Goal: Book appointment/travel/reservation

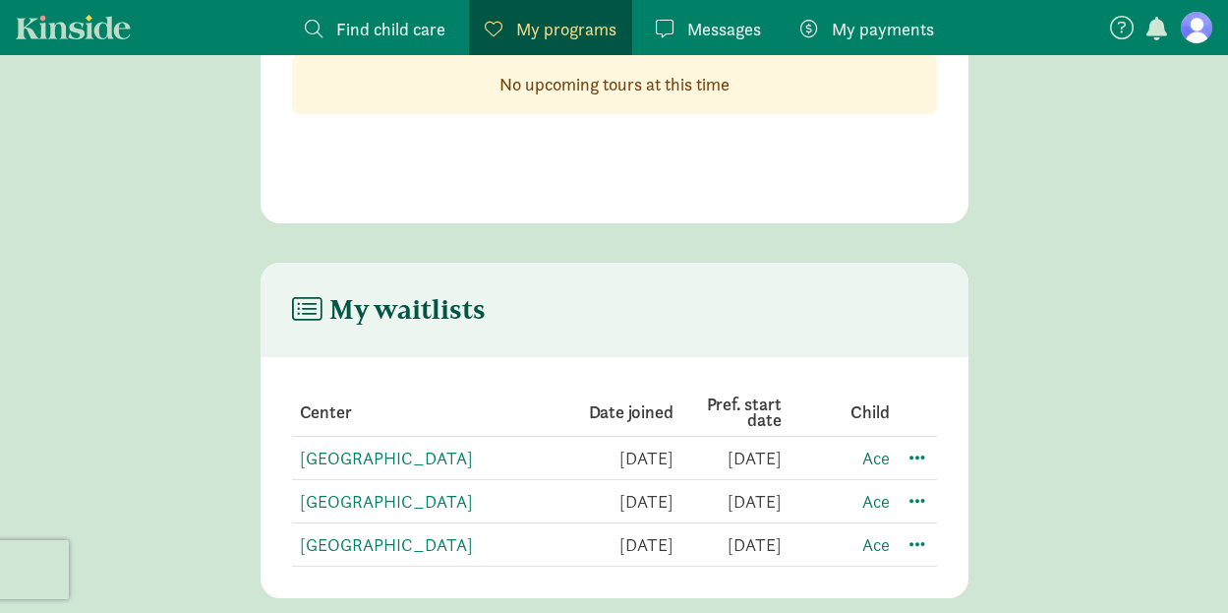
scroll to position [191, 0]
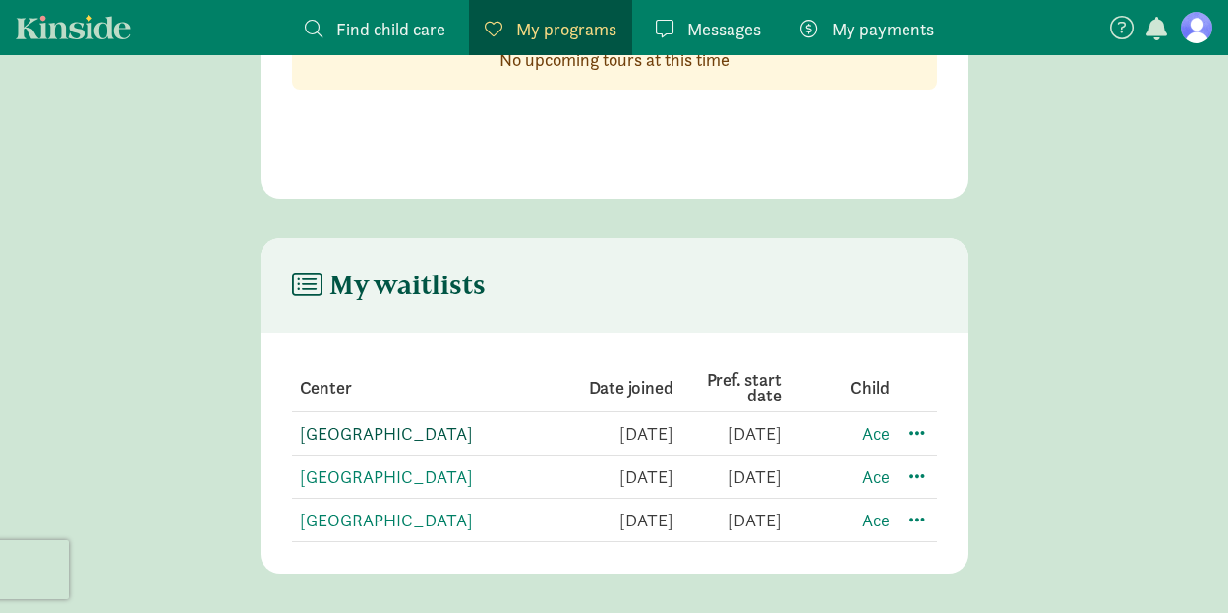
click at [441, 434] on link "[GEOGRAPHIC_DATA]" at bounding box center [386, 433] width 173 height 23
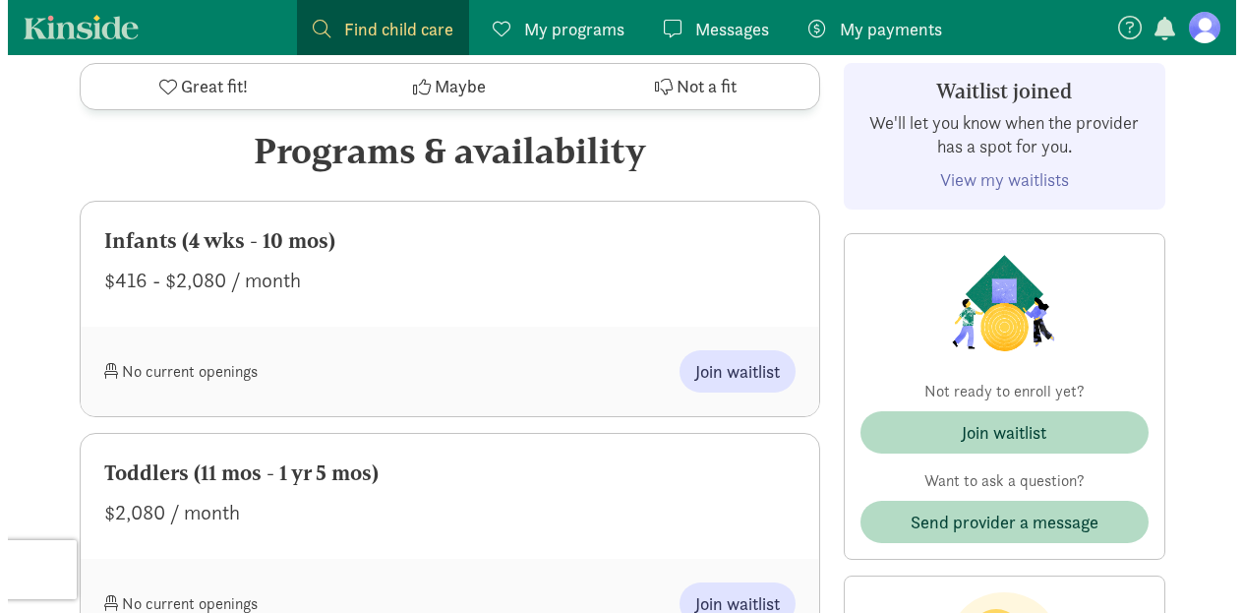
scroll to position [983, 0]
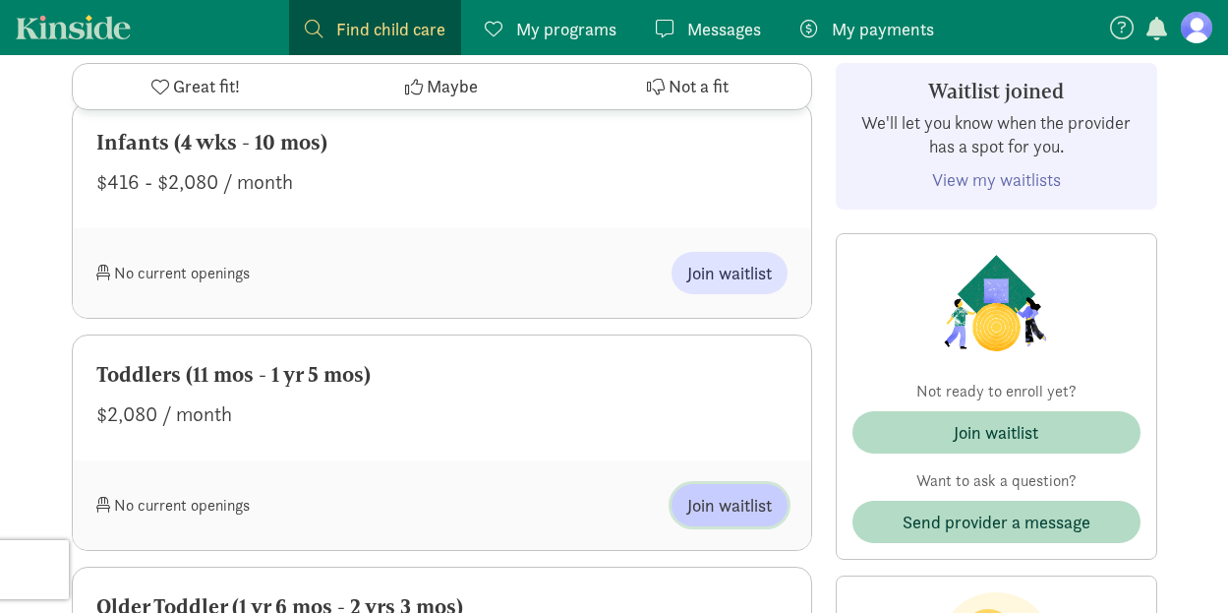
click at [729, 519] on button "Join waitlist" at bounding box center [730, 505] width 116 height 42
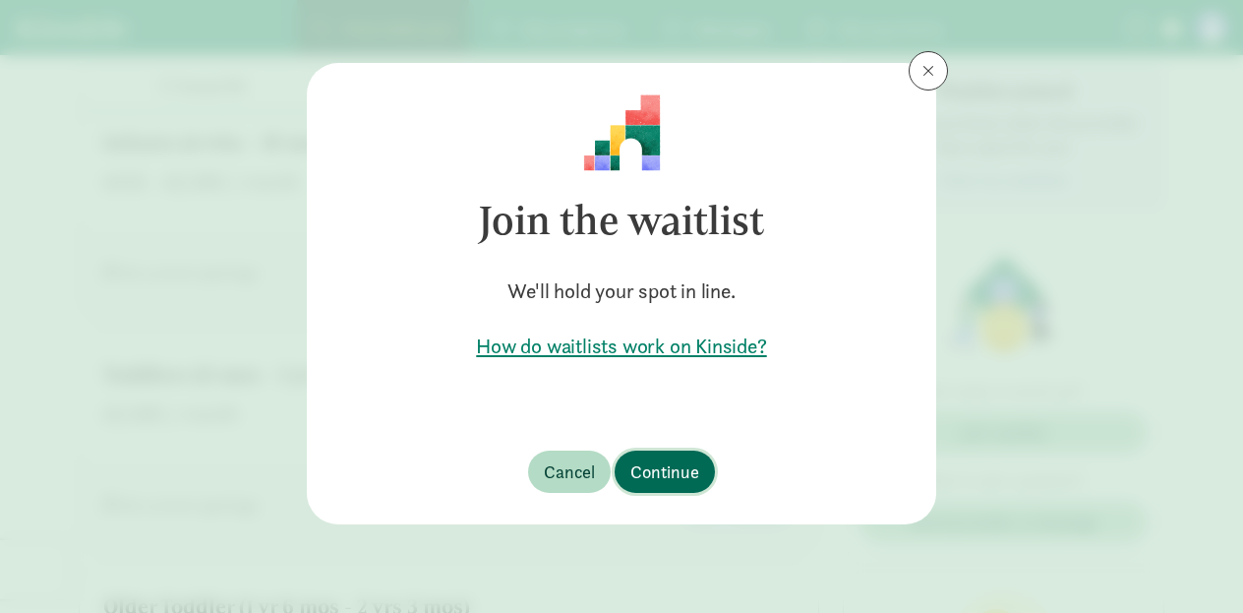
click at [676, 470] on span "Continue" at bounding box center [664, 471] width 69 height 27
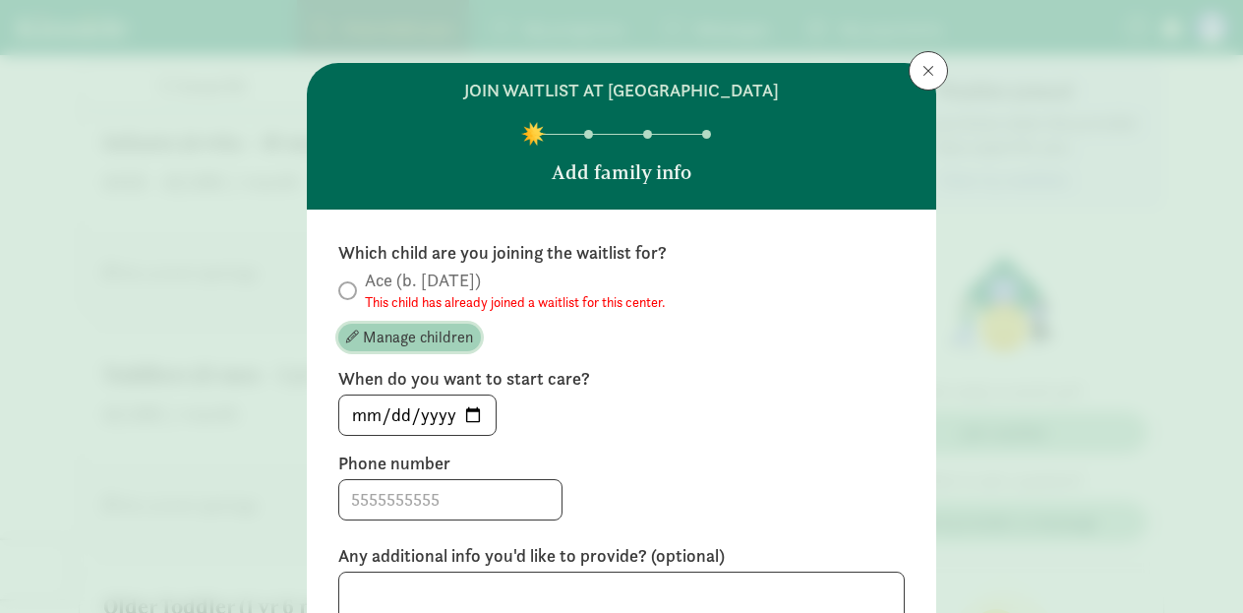
click at [413, 344] on span "Manage children" at bounding box center [418, 337] width 110 height 24
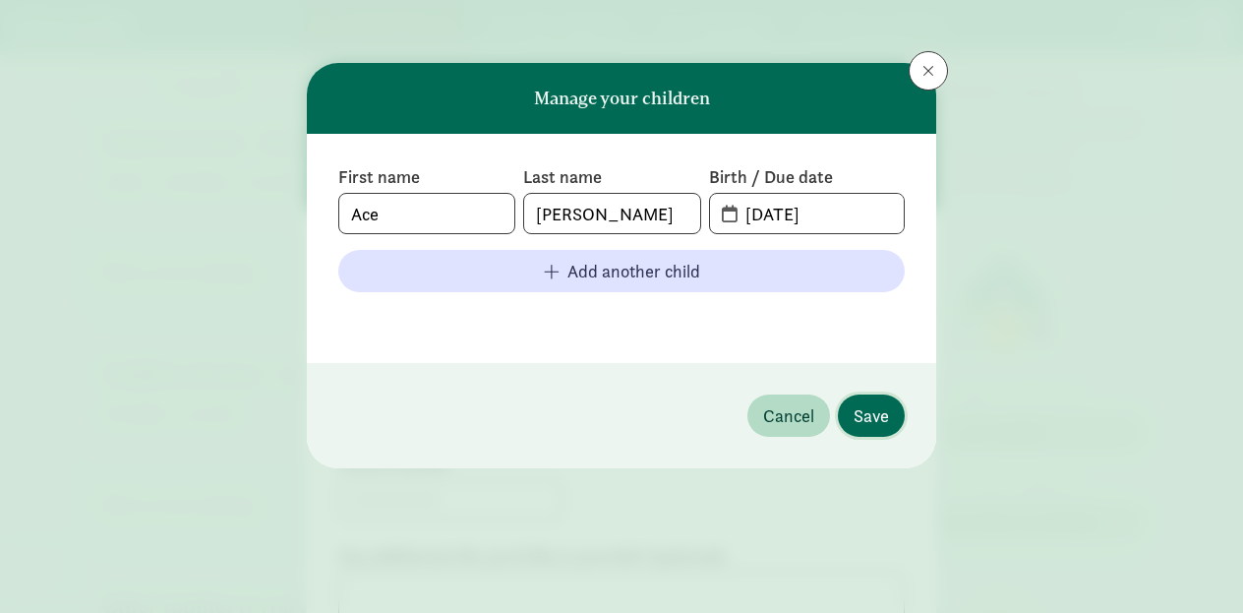
click at [848, 415] on button "Save" at bounding box center [871, 415] width 67 height 42
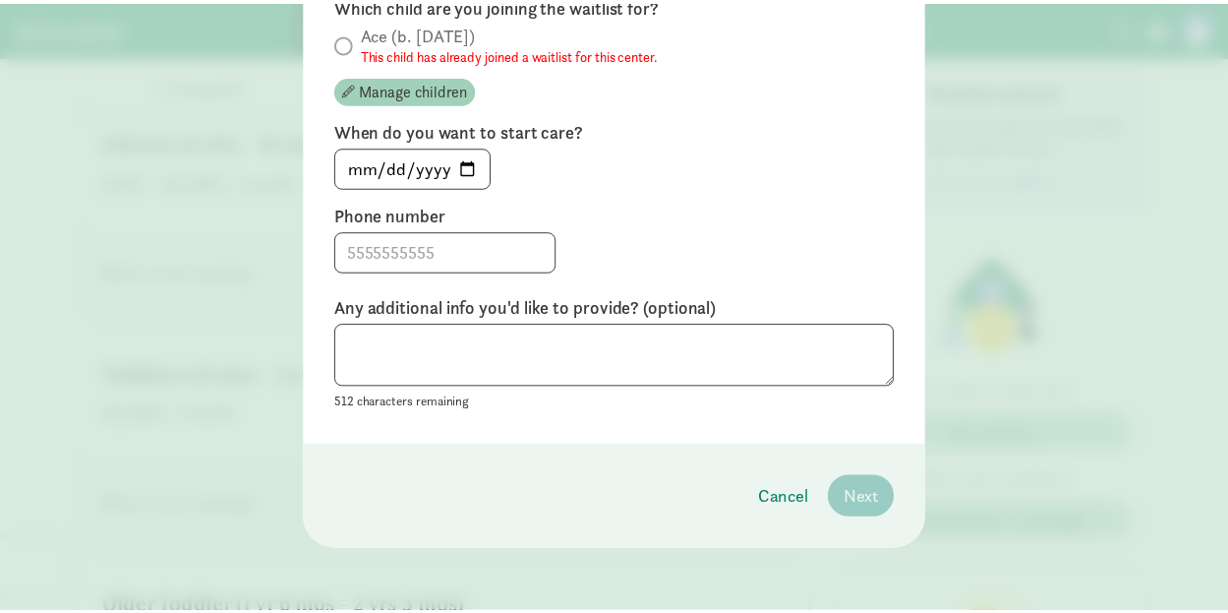
scroll to position [0, 0]
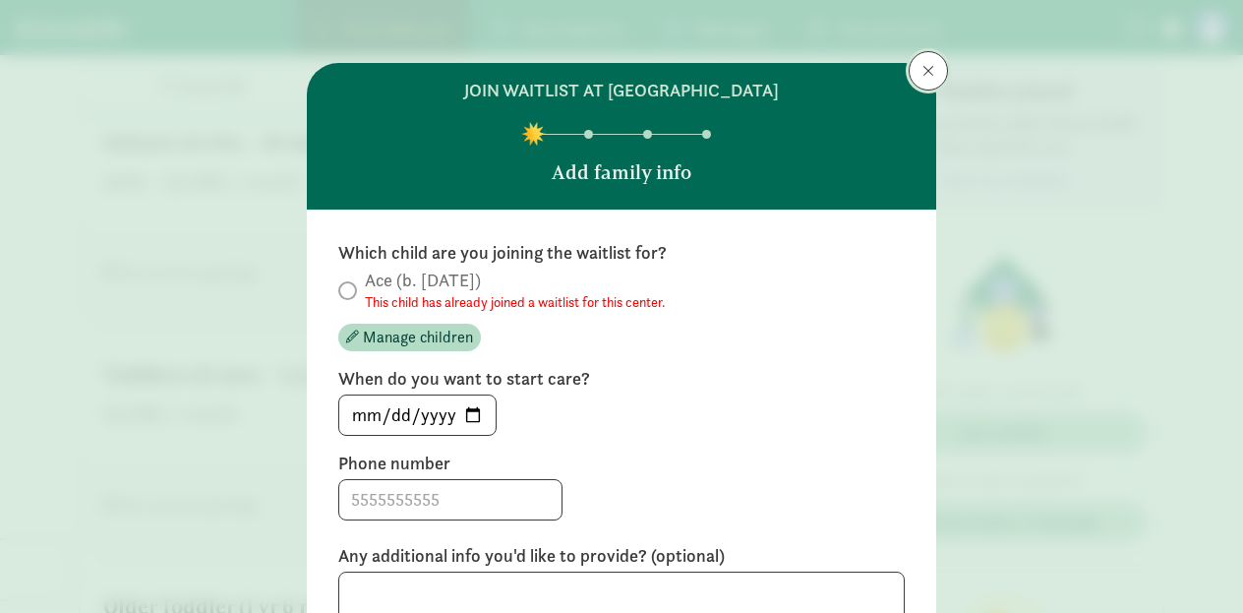
click at [925, 57] on button at bounding box center [927, 70] width 39 height 39
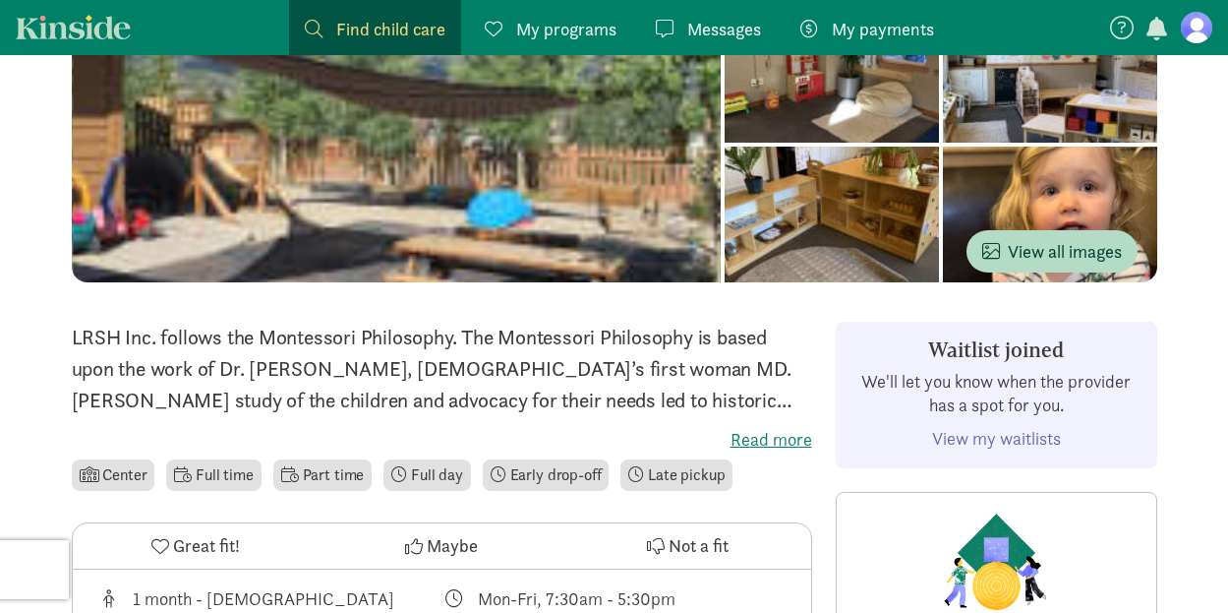
scroll to position [197, 0]
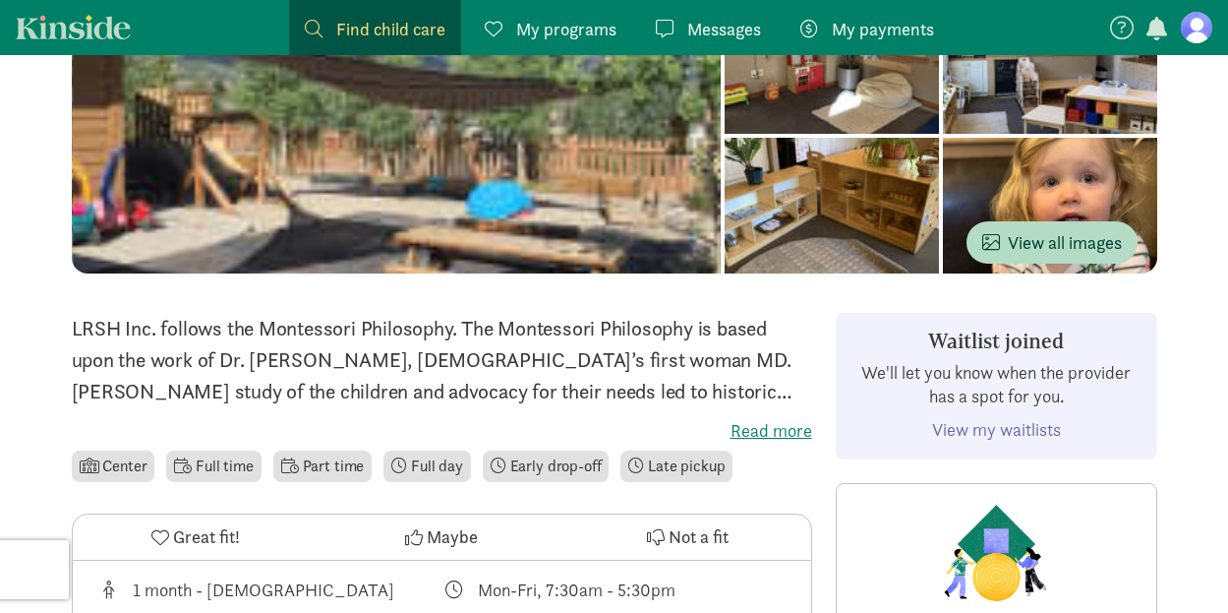
click at [995, 432] on link "View my waitlists" at bounding box center [996, 429] width 129 height 23
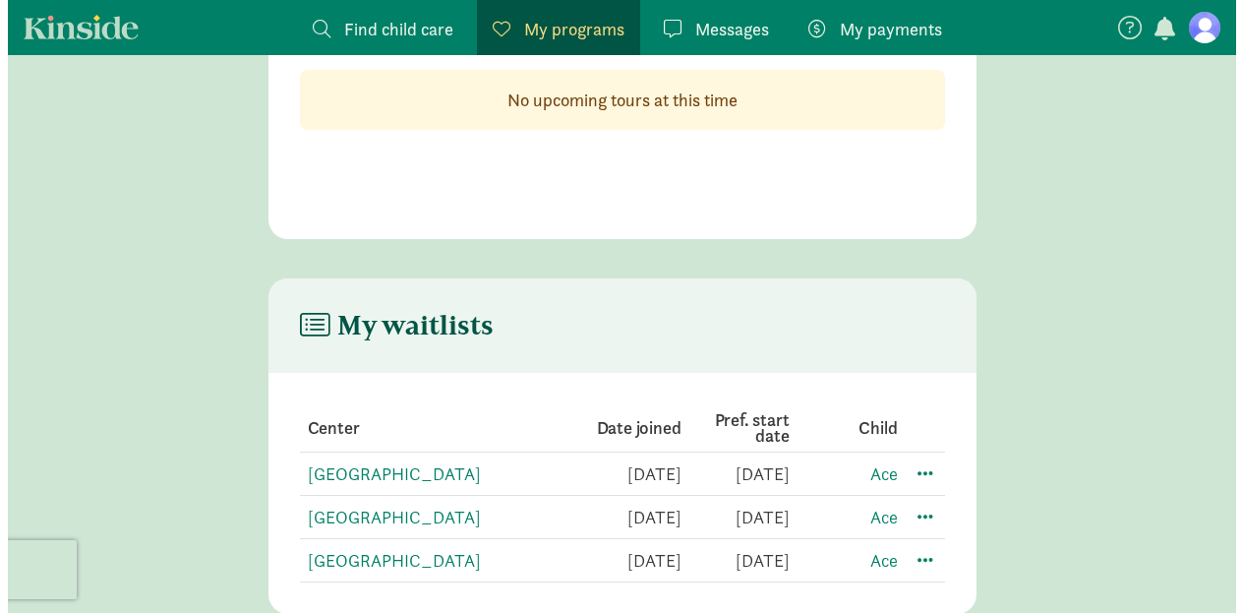
scroll to position [191, 0]
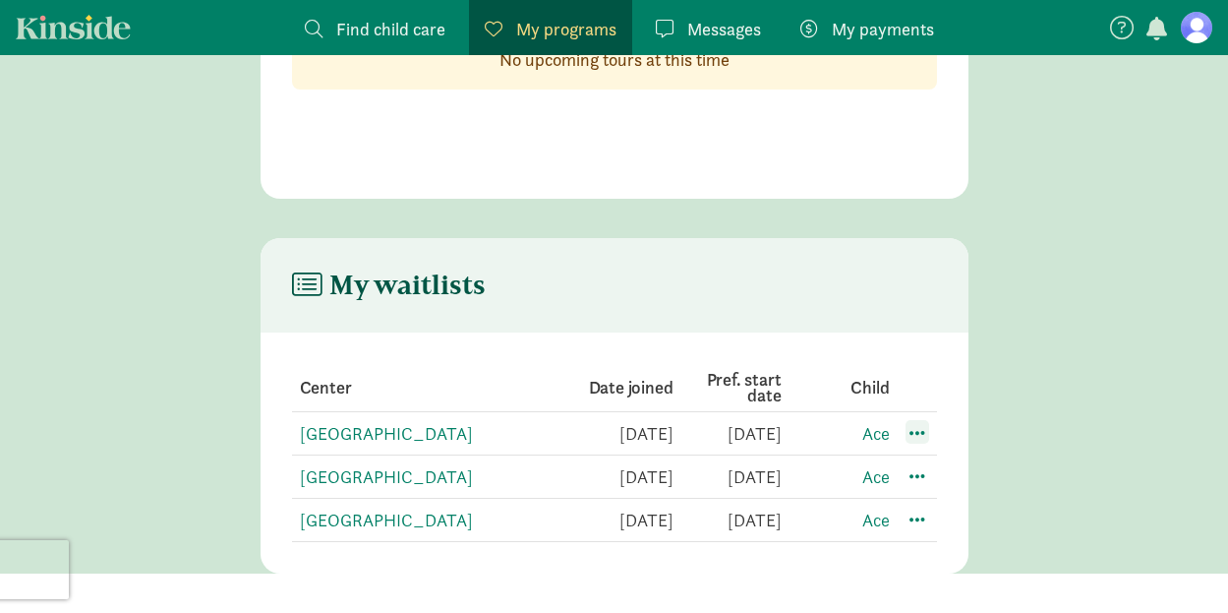
click at [925, 430] on span at bounding box center [917, 432] width 24 height 24
click at [966, 466] on div "Edit preferences" at bounding box center [986, 475] width 177 height 42
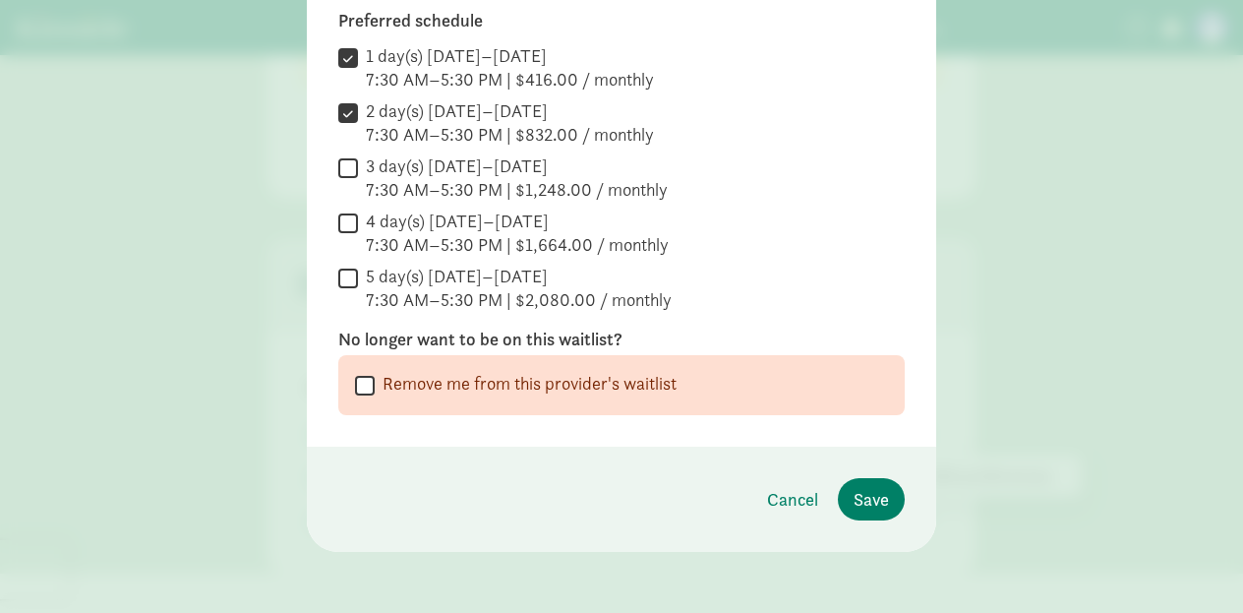
scroll to position [351, 0]
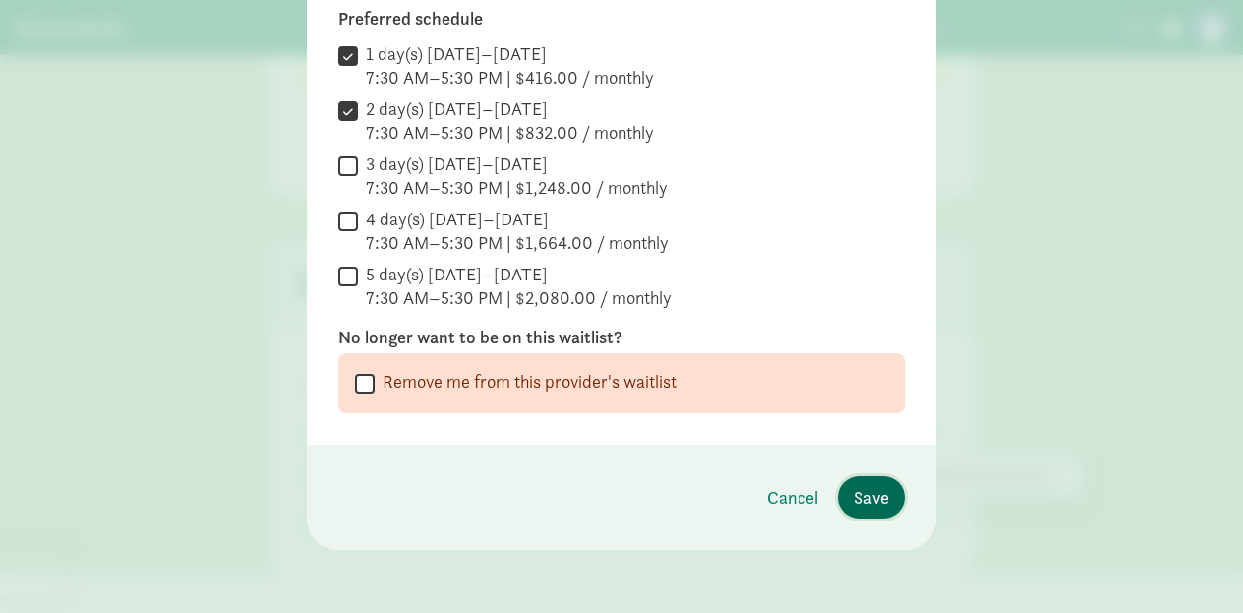
click at [870, 485] on span "Save" at bounding box center [870, 497] width 35 height 27
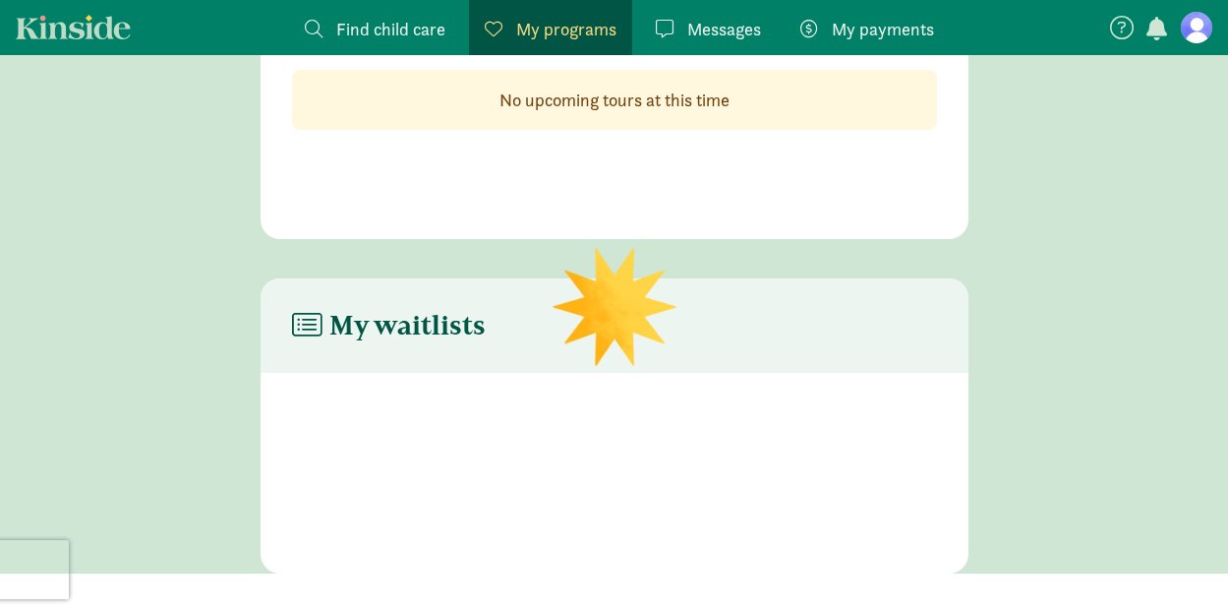
scroll to position [191, 0]
